Goal: Use online tool/utility: Utilize a website feature to perform a specific function

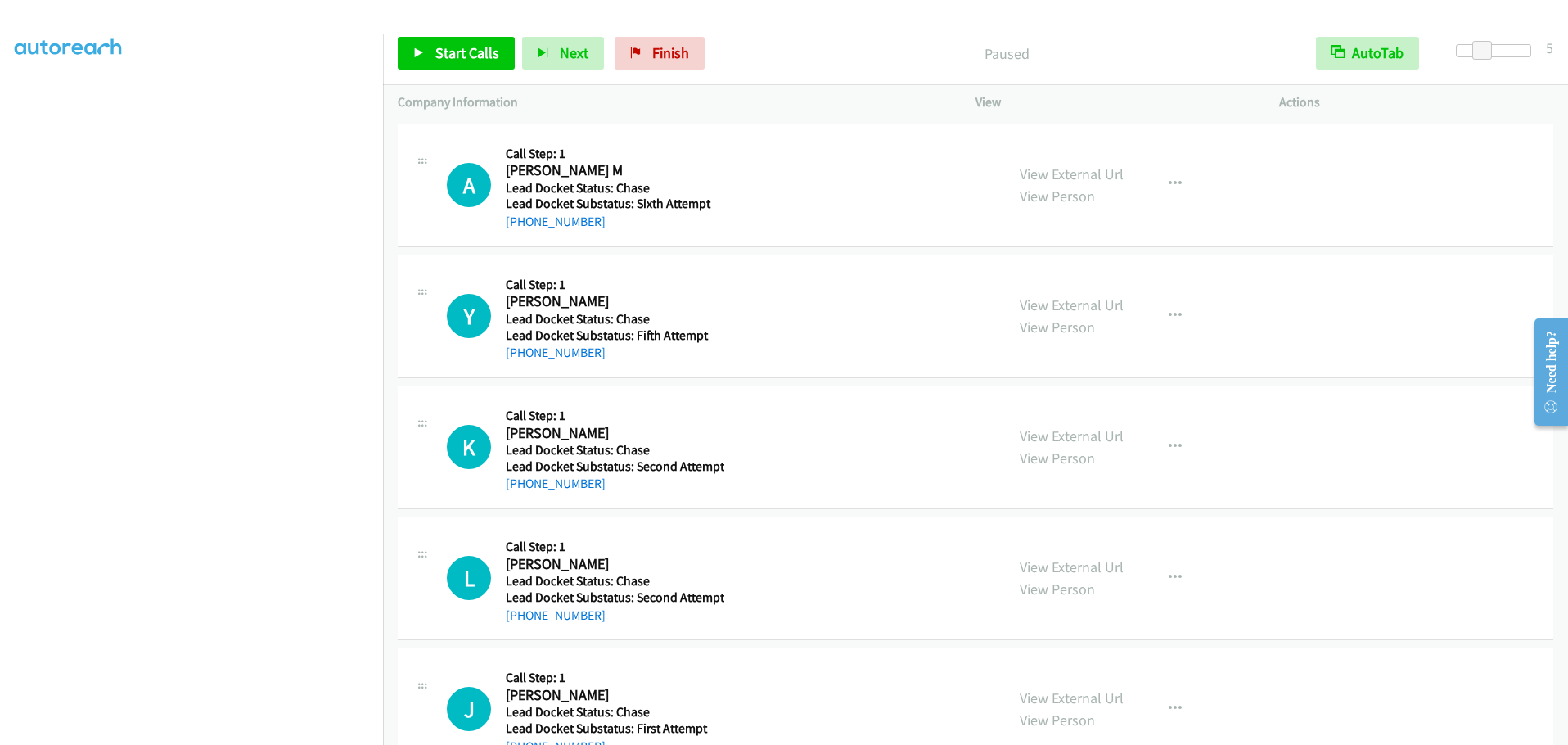
scroll to position [173, 0]
click at [481, 53] on span "Start Calls" at bounding box center [467, 52] width 63 height 19
click at [618, 44] on link "Finish" at bounding box center [633, 54] width 90 height 33
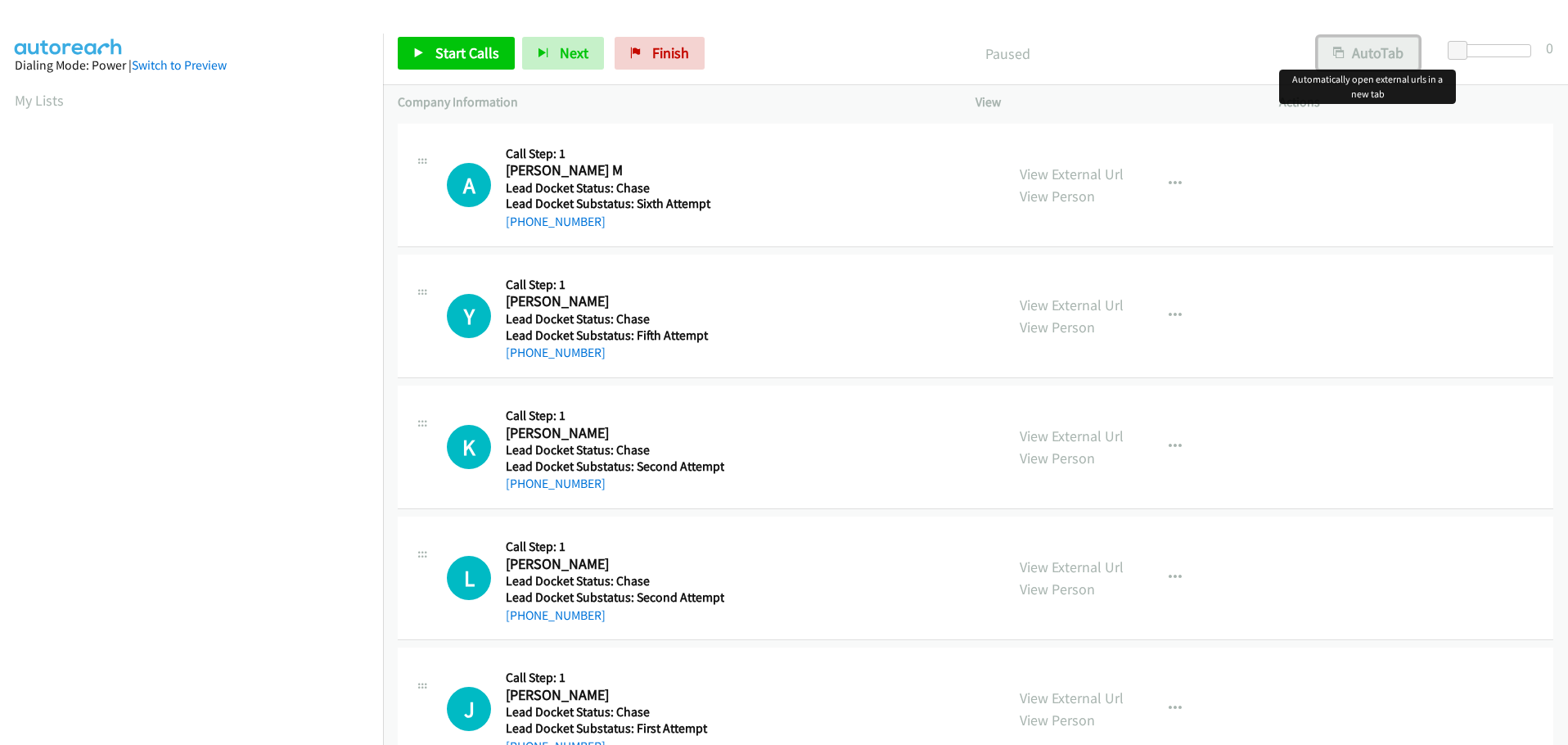
drag, startPoint x: 1344, startPoint y: 48, endPoint x: 1391, endPoint y: 55, distance: 47.5
click at [1345, 48] on button "AutoTab" at bounding box center [1368, 54] width 102 height 33
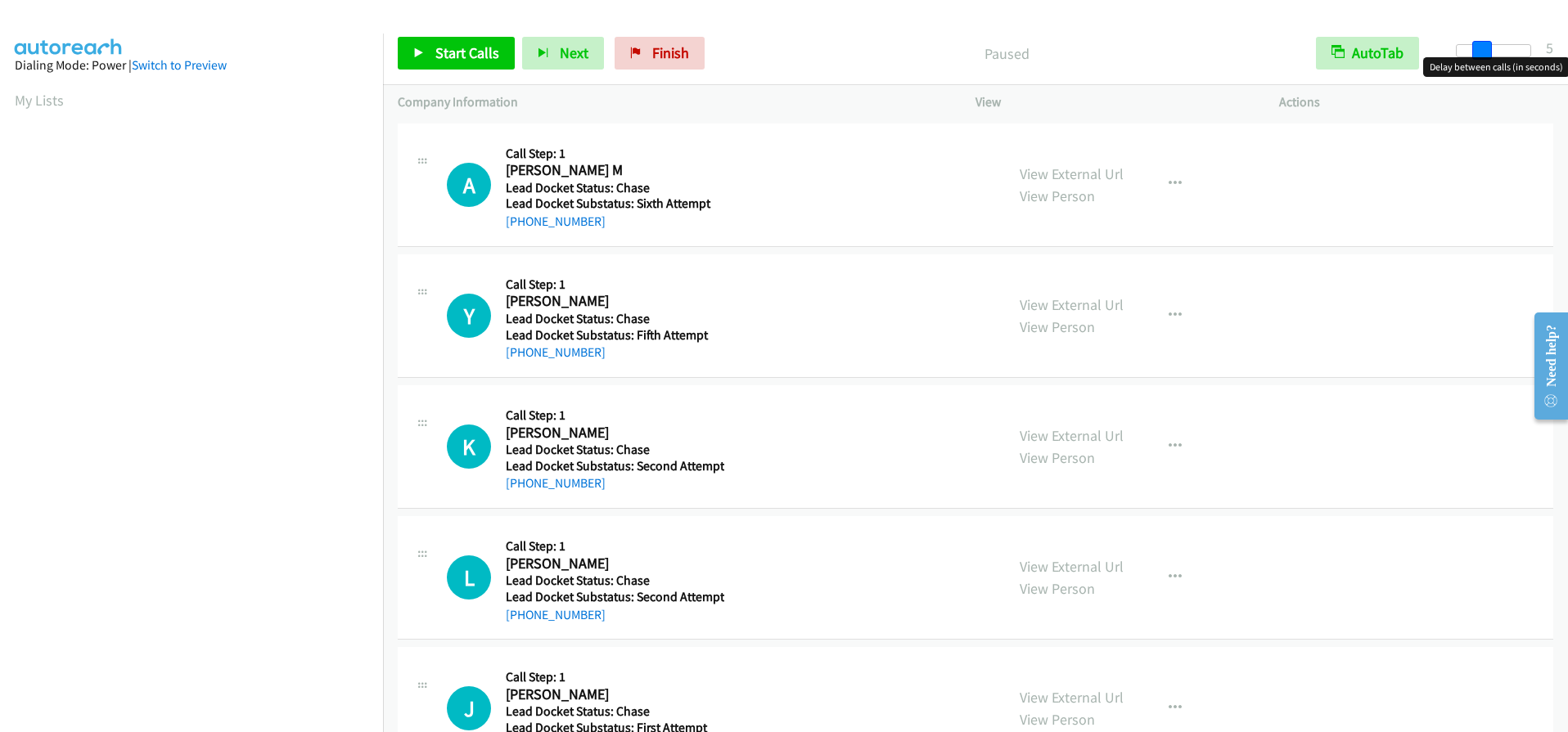
drag, startPoint x: 1454, startPoint y: 48, endPoint x: 1479, endPoint y: 47, distance: 25.0
click at [1479, 47] on span at bounding box center [1482, 51] width 20 height 20
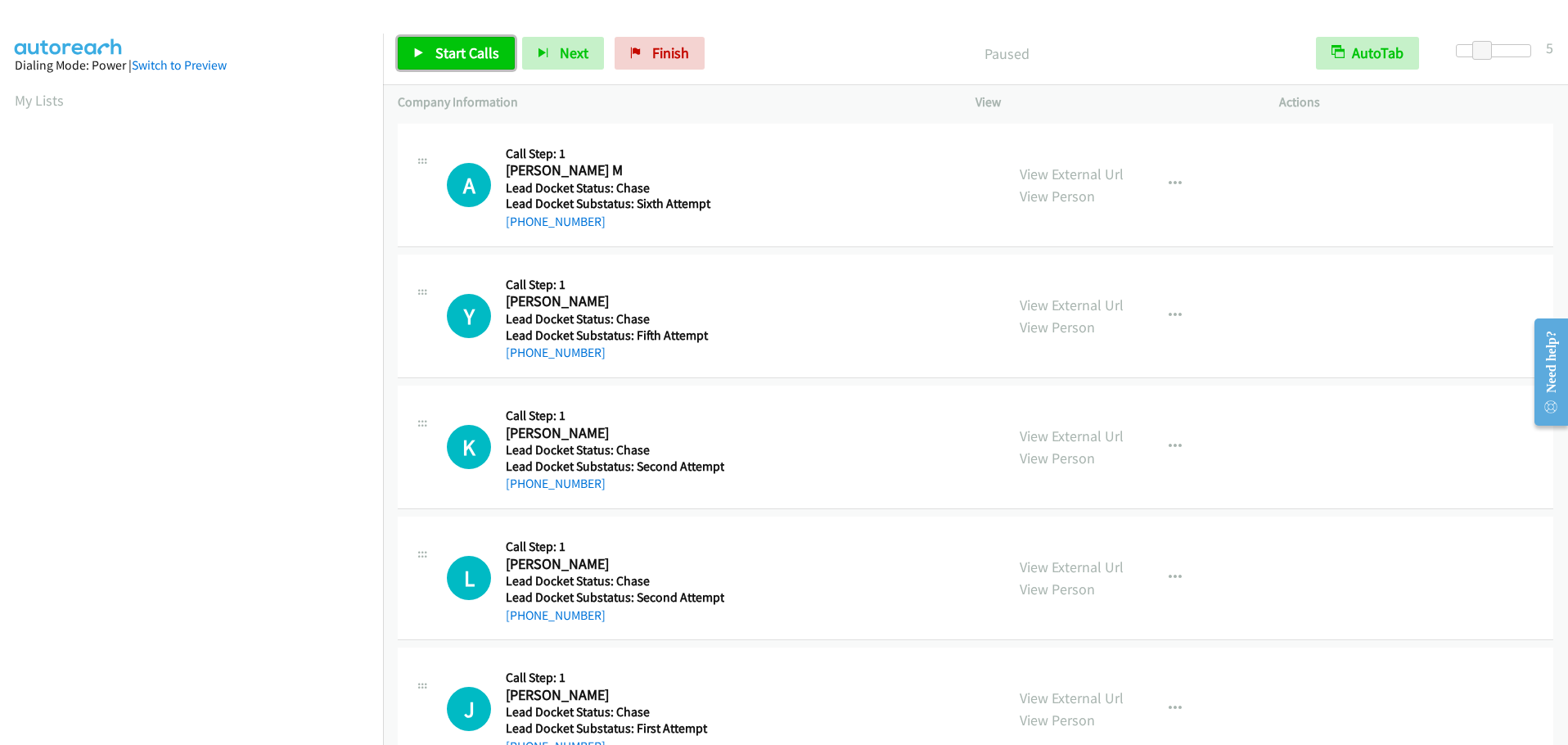
click at [455, 46] on span "Start Calls" at bounding box center [467, 52] width 63 height 19
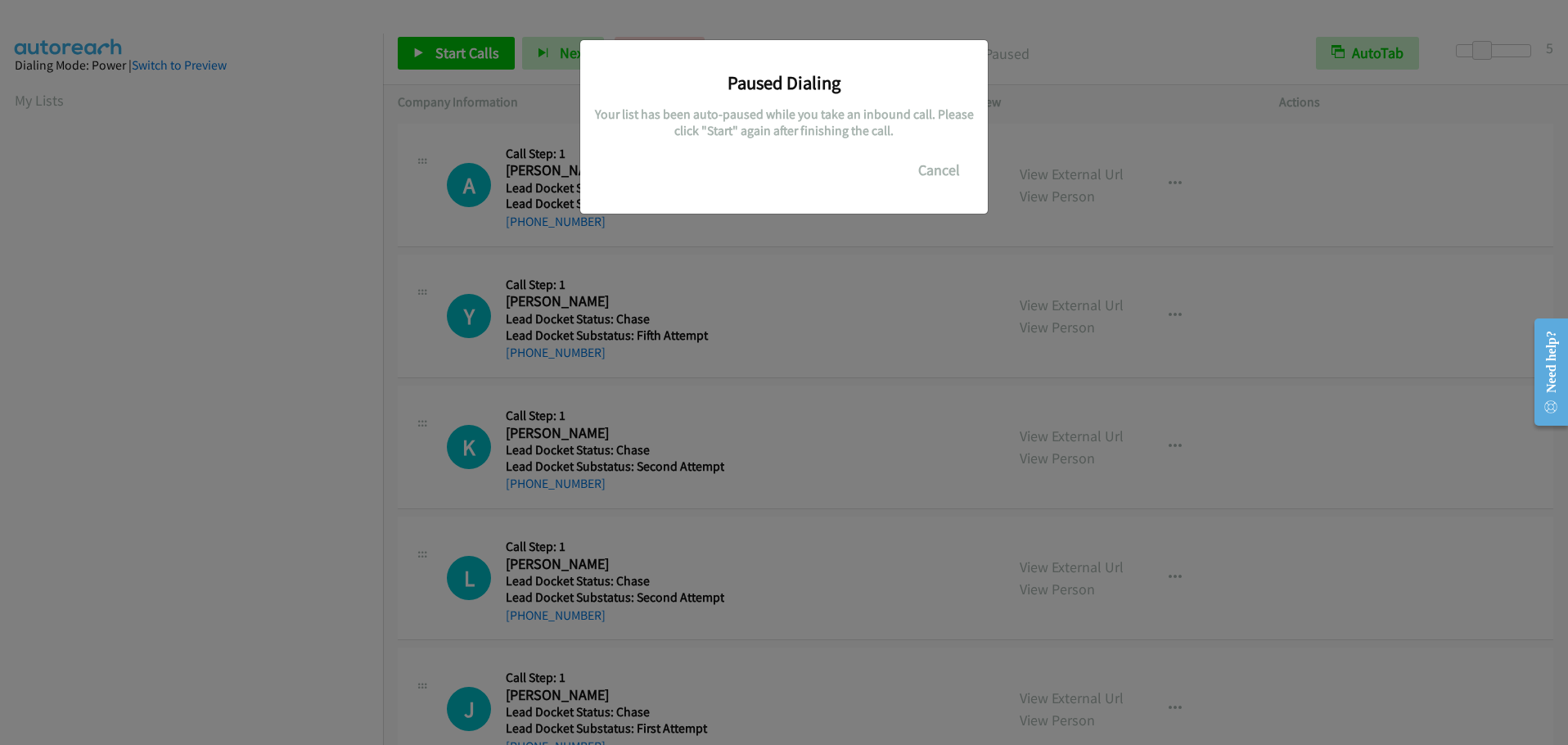
scroll to position [174, 0]
click at [949, 174] on button "Cancel" at bounding box center [938, 171] width 73 height 33
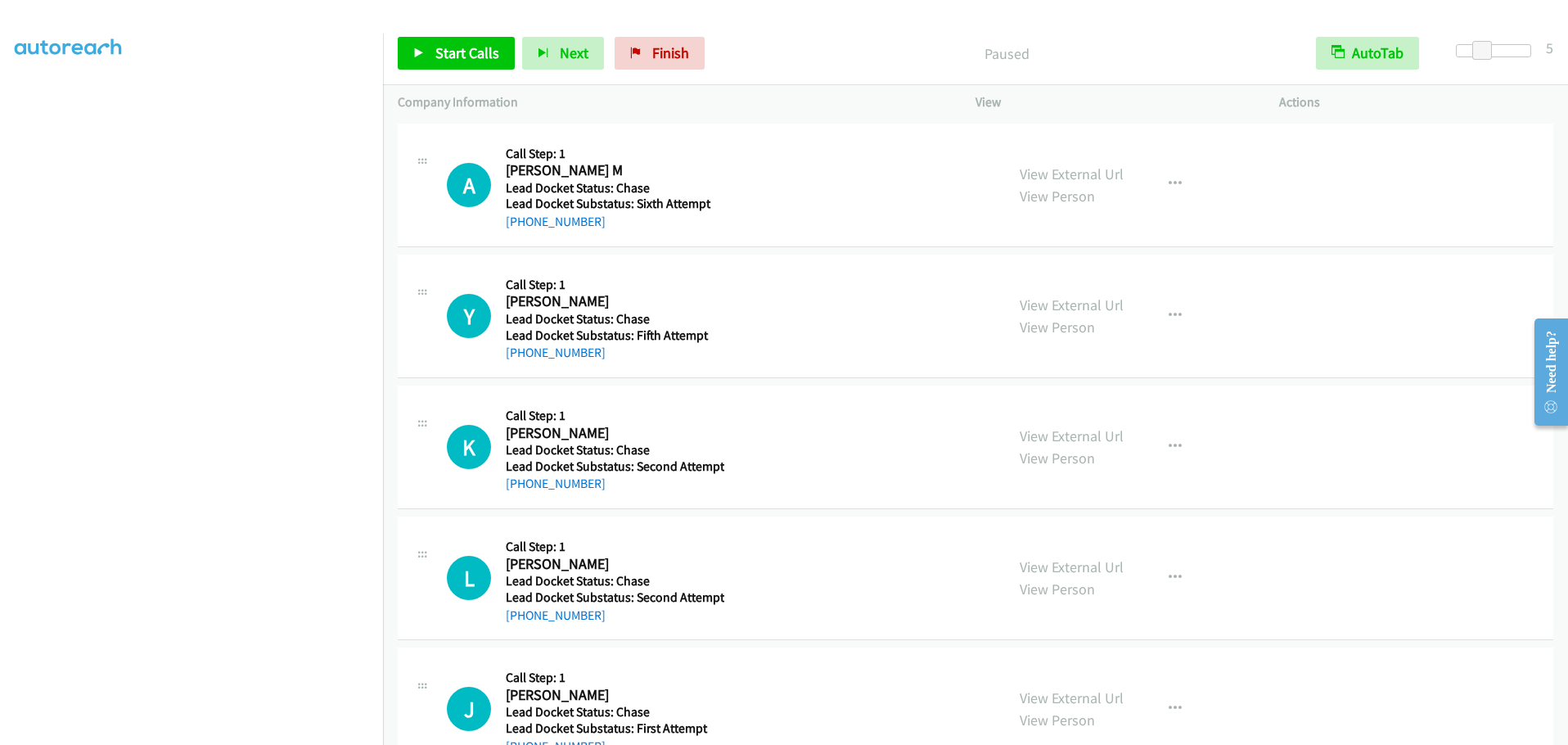
scroll to position [139, 0]
click at [393, 14] on div at bounding box center [776, 31] width 1553 height 63
click at [644, 53] on link "Finish" at bounding box center [659, 54] width 90 height 33
